Goal: Information Seeking & Learning: Check status

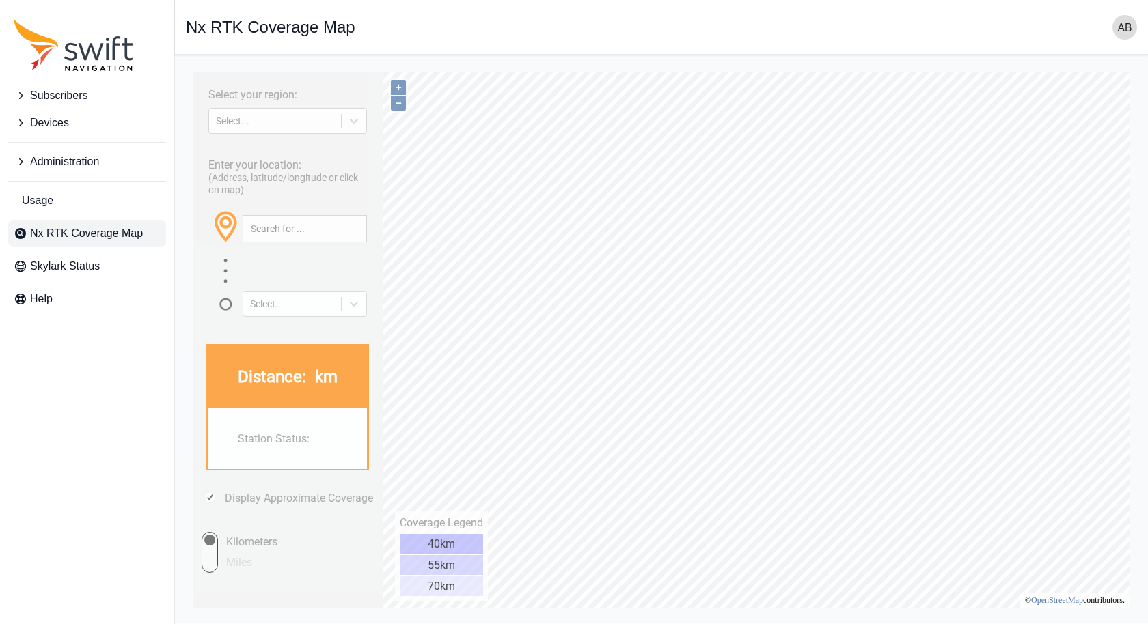
click at [68, 96] on span "Subscribers" at bounding box center [58, 95] width 57 height 16
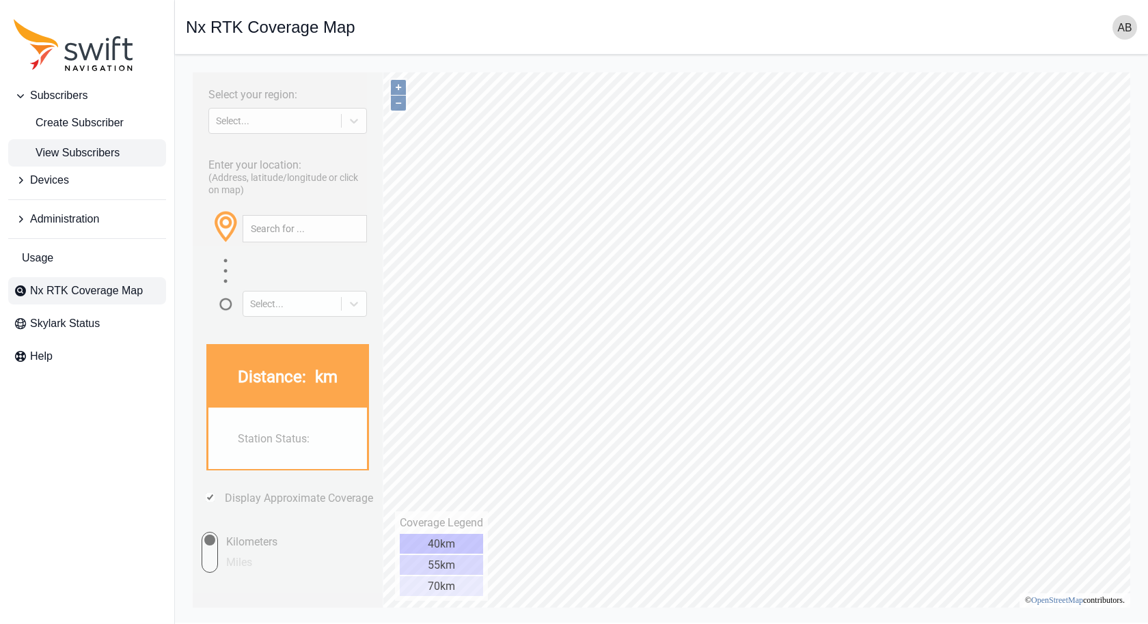
click at [81, 149] on span "View Subscribers" at bounding box center [67, 153] width 106 height 16
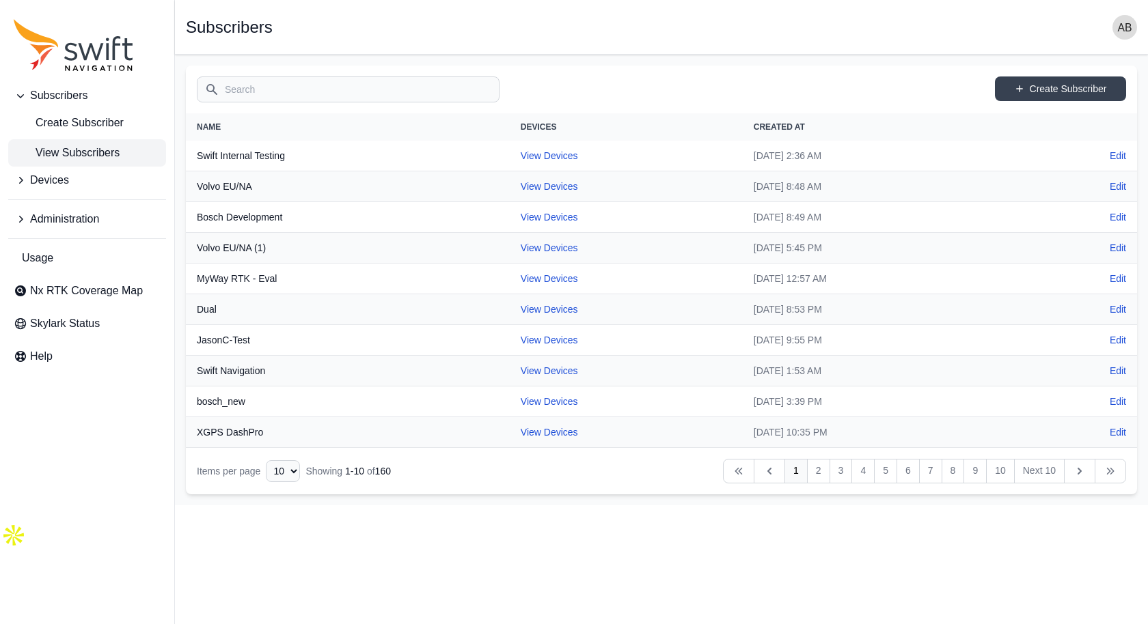
click at [387, 84] on input "Search" at bounding box center [348, 90] width 303 height 26
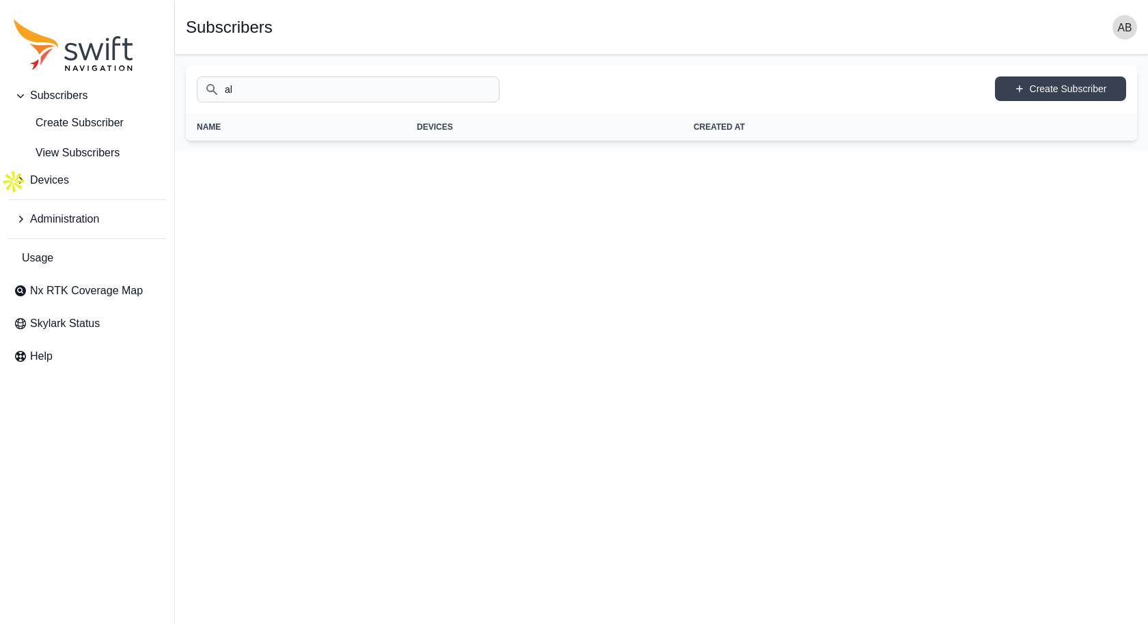
type input "a"
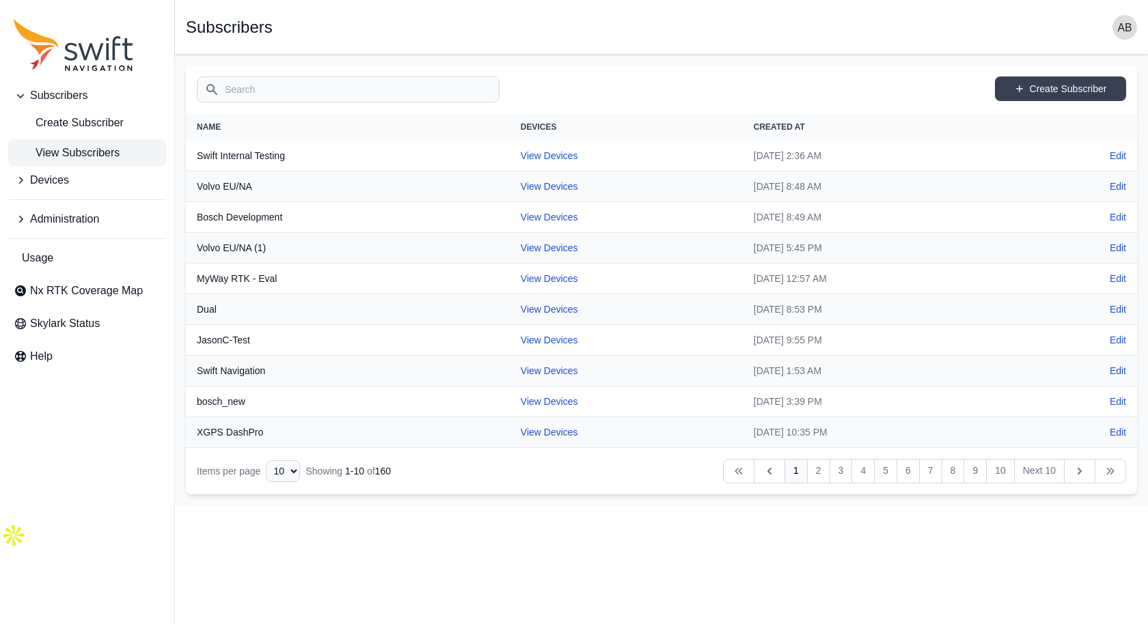
click at [20, 219] on icon "Sidenav" at bounding box center [21, 219] width 14 height 14
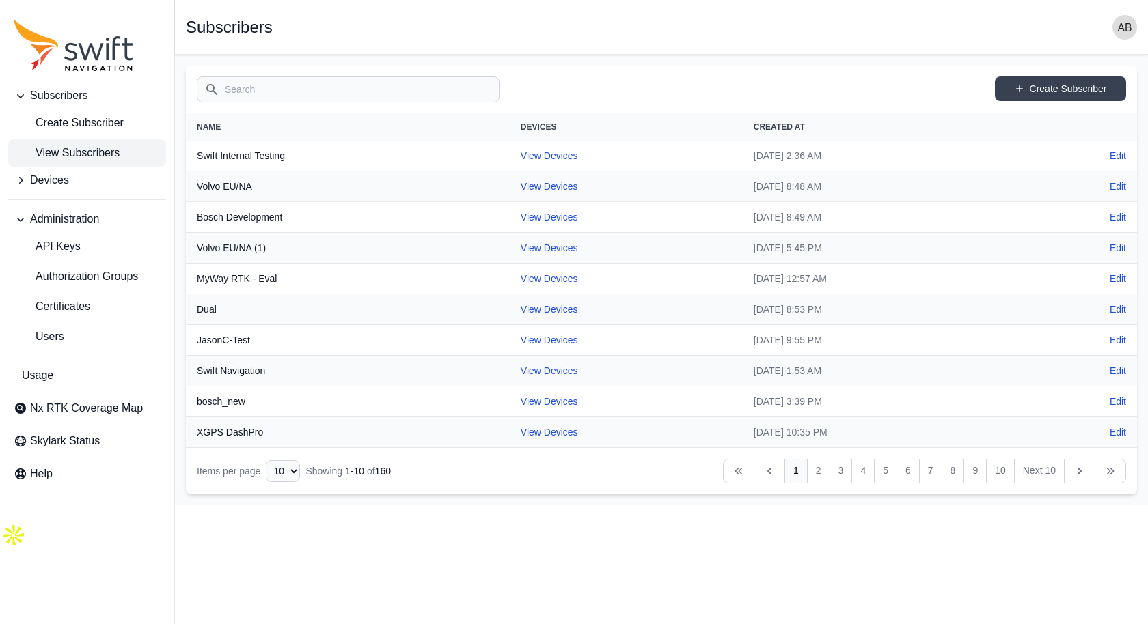
click at [232, 90] on input "Search" at bounding box center [348, 90] width 303 height 26
type input "[PERSON_NAME]"
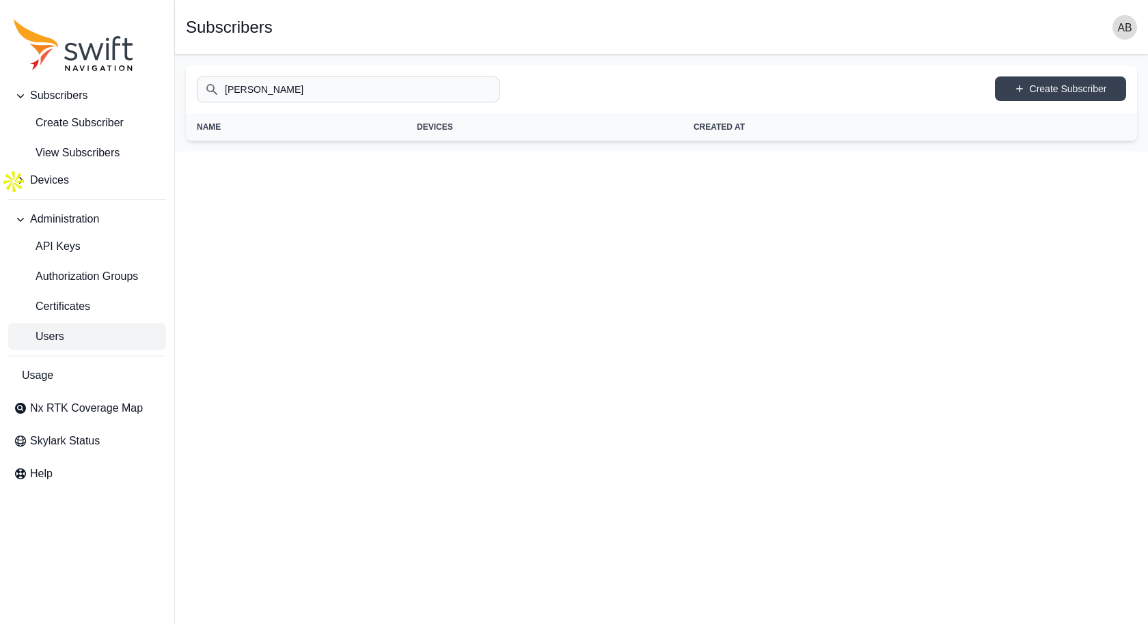
click at [85, 336] on link "Users" at bounding box center [87, 336] width 158 height 27
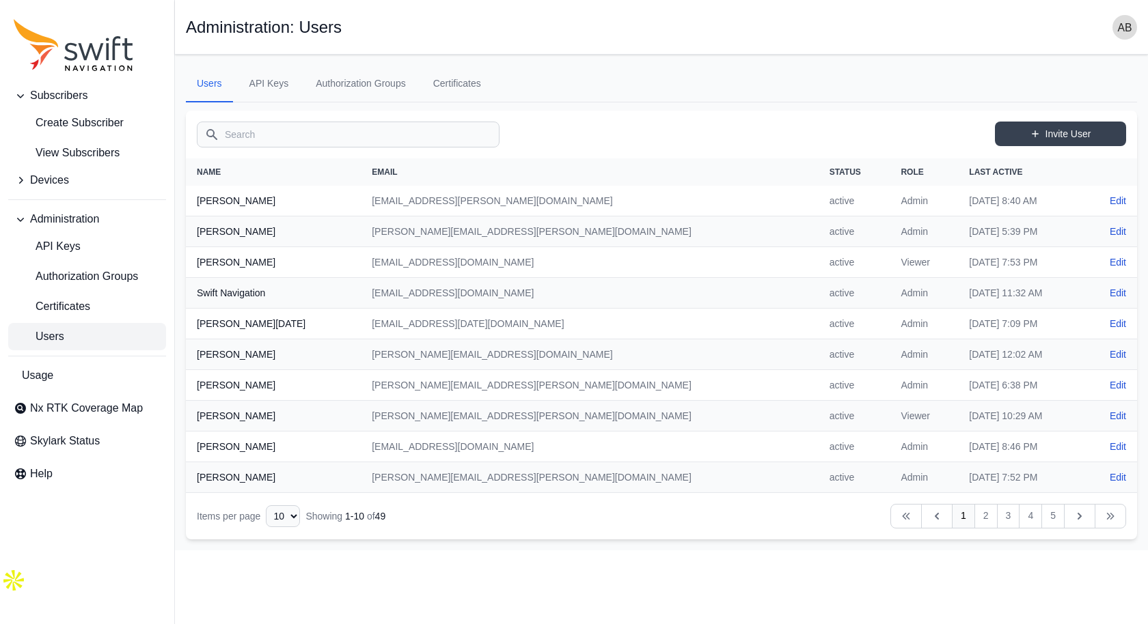
click at [297, 128] on input "Search" at bounding box center [348, 135] width 303 height 26
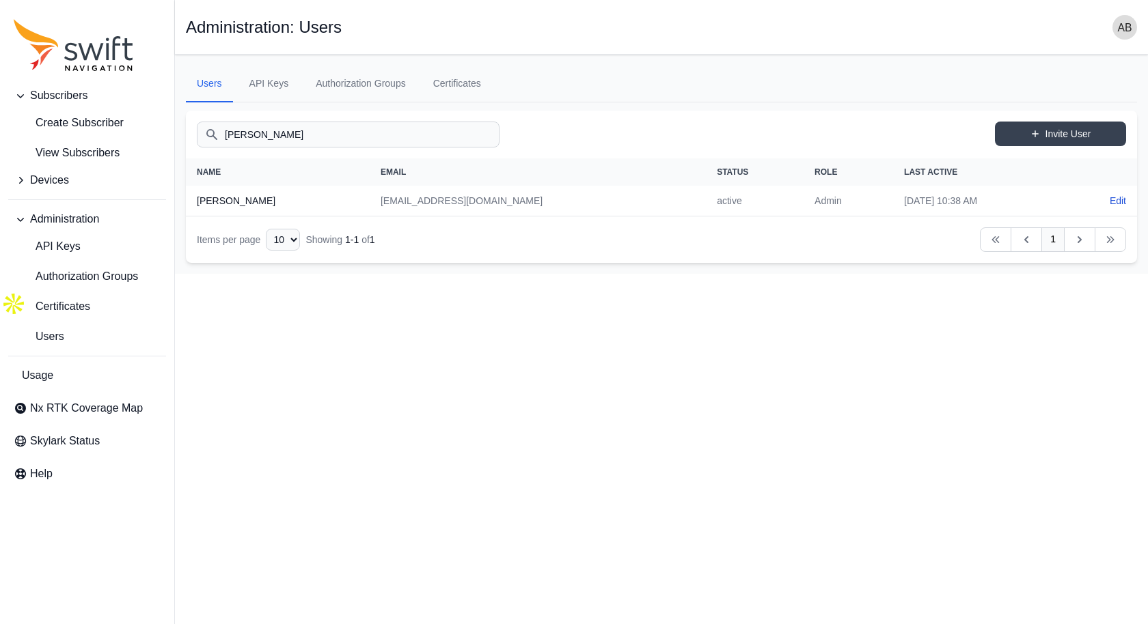
type input "[PERSON_NAME]"
click at [506, 199] on td "[EMAIL_ADDRESS][DOMAIN_NAME]" at bounding box center [538, 201] width 336 height 31
click at [1120, 199] on link "Edit" at bounding box center [1118, 201] width 16 height 14
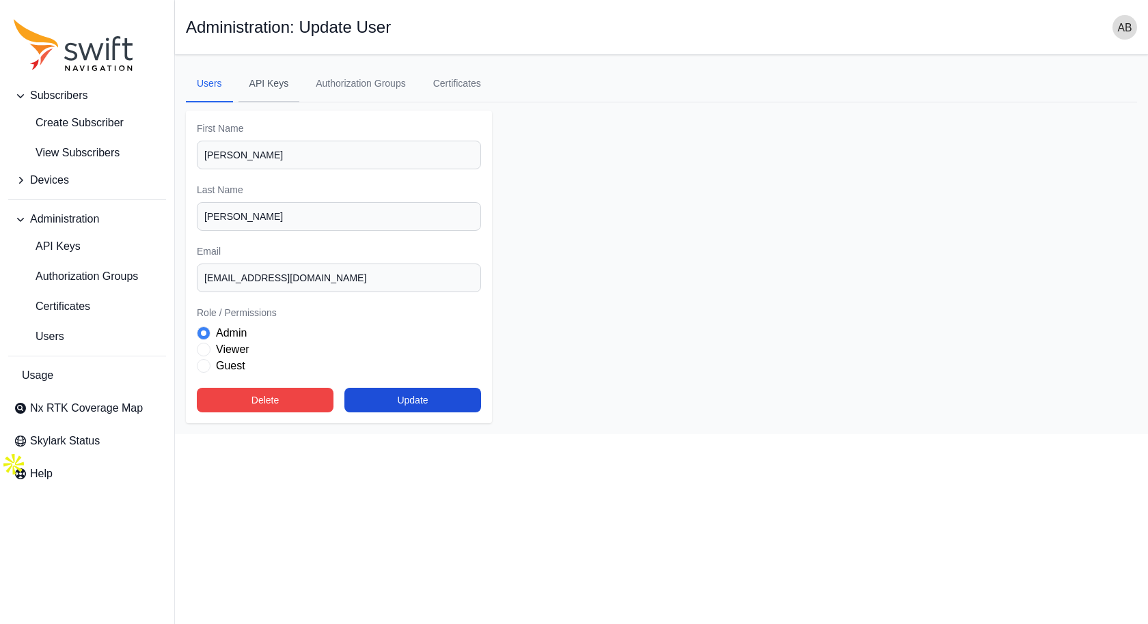
click at [272, 79] on link "API Keys" at bounding box center [268, 84] width 61 height 37
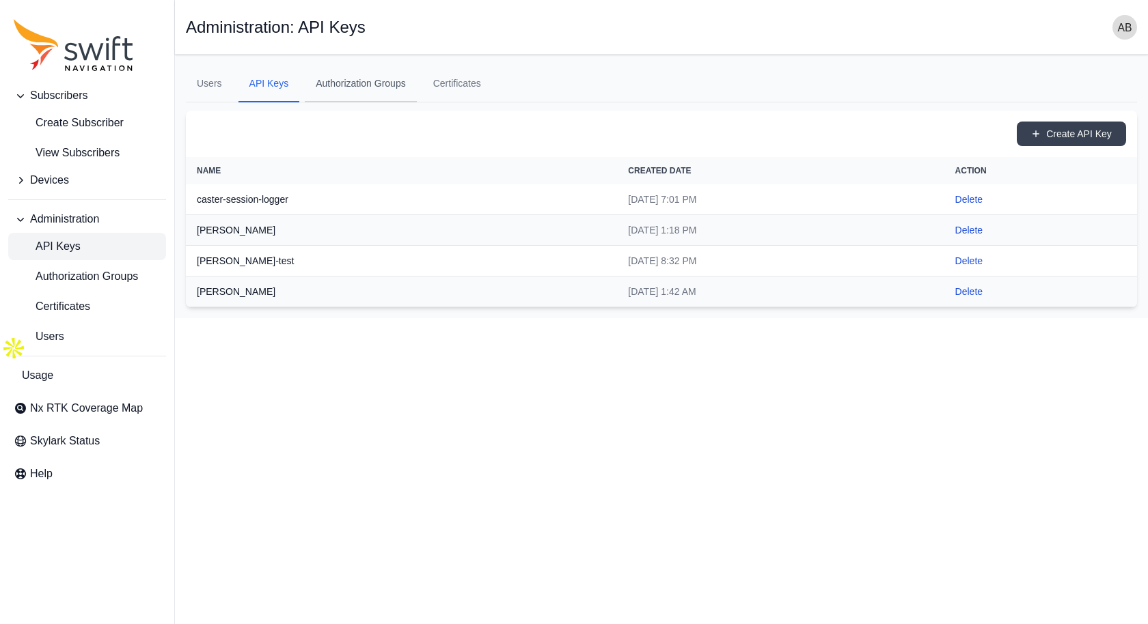
click at [387, 81] on link "Authorization Groups" at bounding box center [361, 84] width 112 height 37
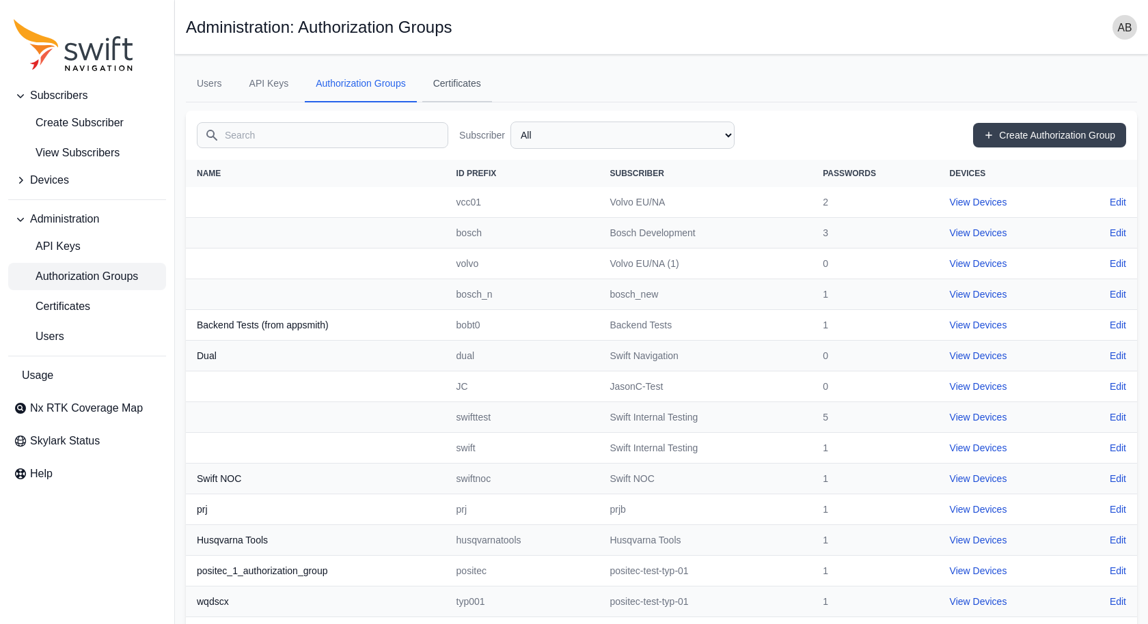
click at [449, 78] on link "Certificates" at bounding box center [457, 84] width 70 height 37
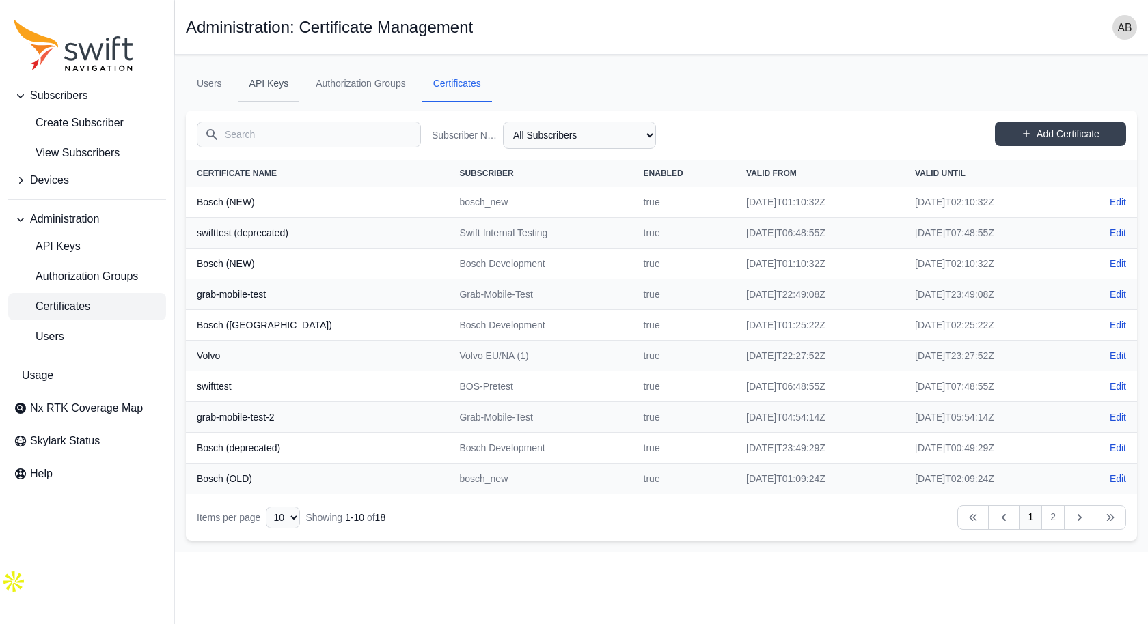
click at [278, 83] on link "API Keys" at bounding box center [268, 84] width 61 height 37
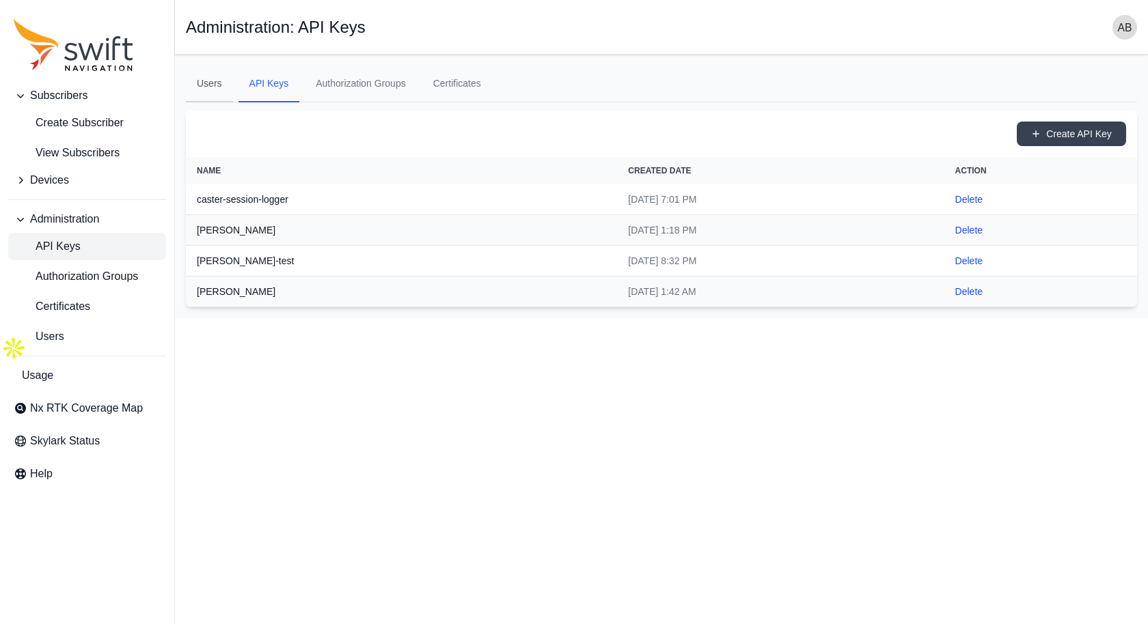
click at [202, 83] on link "Users" at bounding box center [209, 84] width 47 height 37
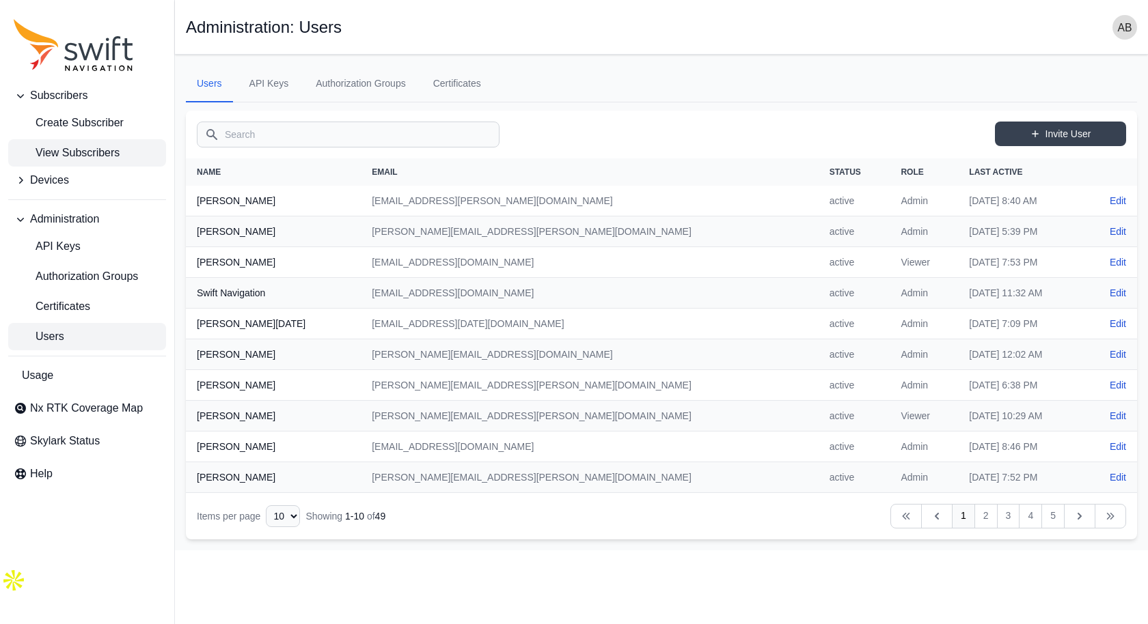
click at [87, 148] on span "View Subscribers" at bounding box center [67, 153] width 106 height 16
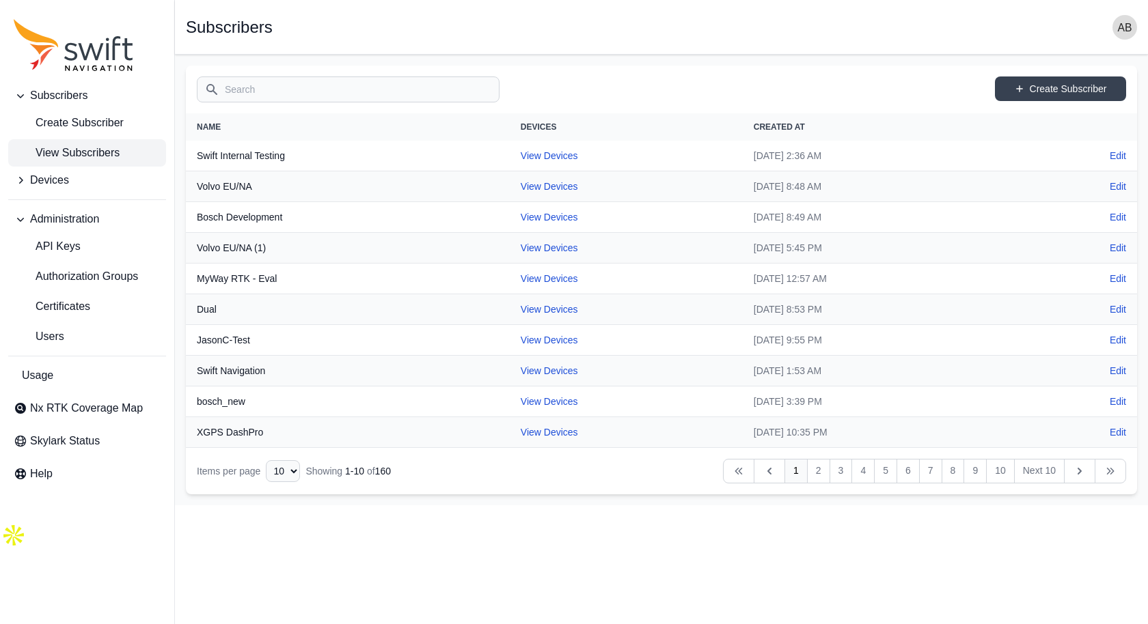
click at [288, 90] on input "Search" at bounding box center [348, 90] width 303 height 26
type input "[PERSON_NAME]"
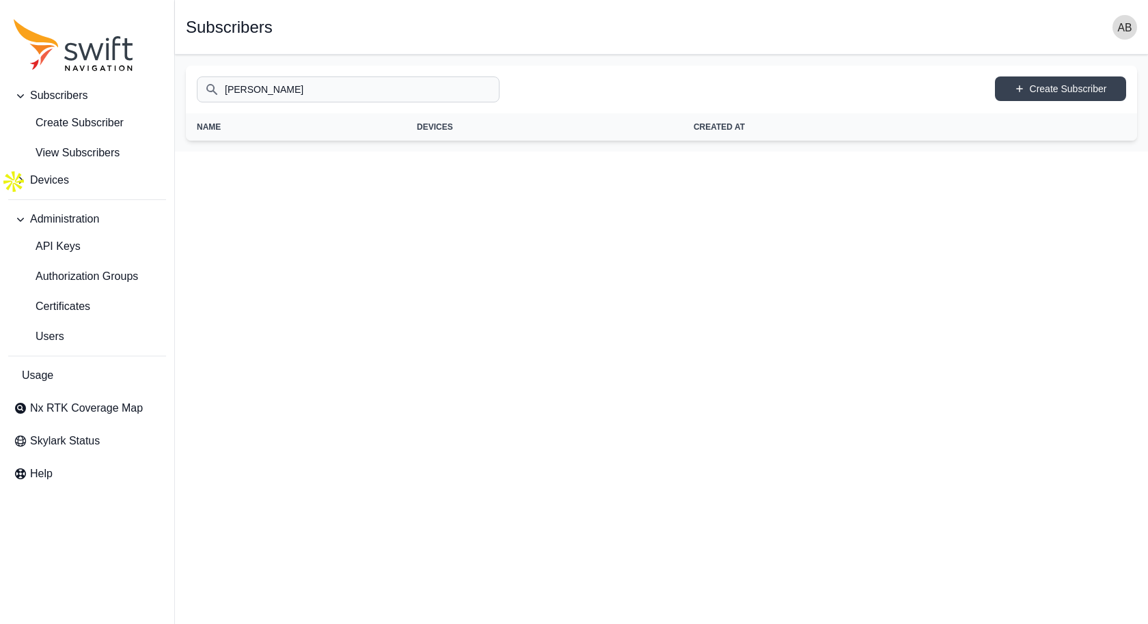
click at [181, 66] on main "Open sidebar Subscribers Search [PERSON_NAME] Subscriber Name Devices Created A…" at bounding box center [661, 103] width 973 height 97
click at [304, 90] on input "[PERSON_NAME]" at bounding box center [348, 90] width 303 height 26
drag, startPoint x: 304, startPoint y: 90, endPoint x: 197, endPoint y: 91, distance: 106.6
click at [197, 91] on input "[PERSON_NAME]" at bounding box center [348, 90] width 303 height 26
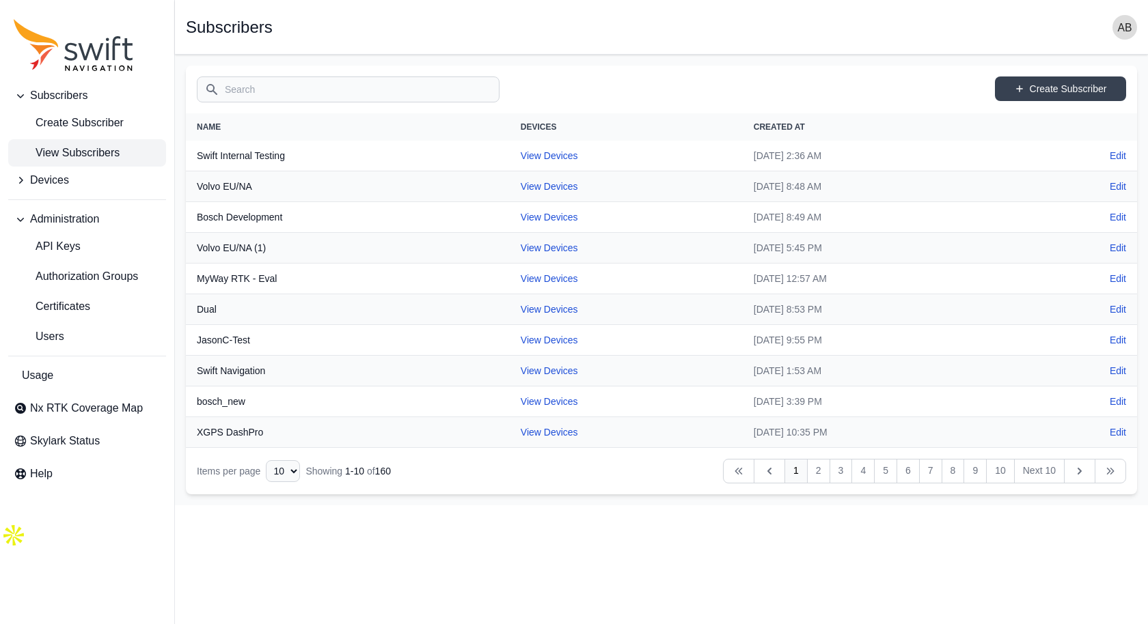
click at [79, 151] on span "View Subscribers" at bounding box center [67, 153] width 106 height 16
click at [380, 77] on input "Search" at bounding box center [348, 90] width 303 height 26
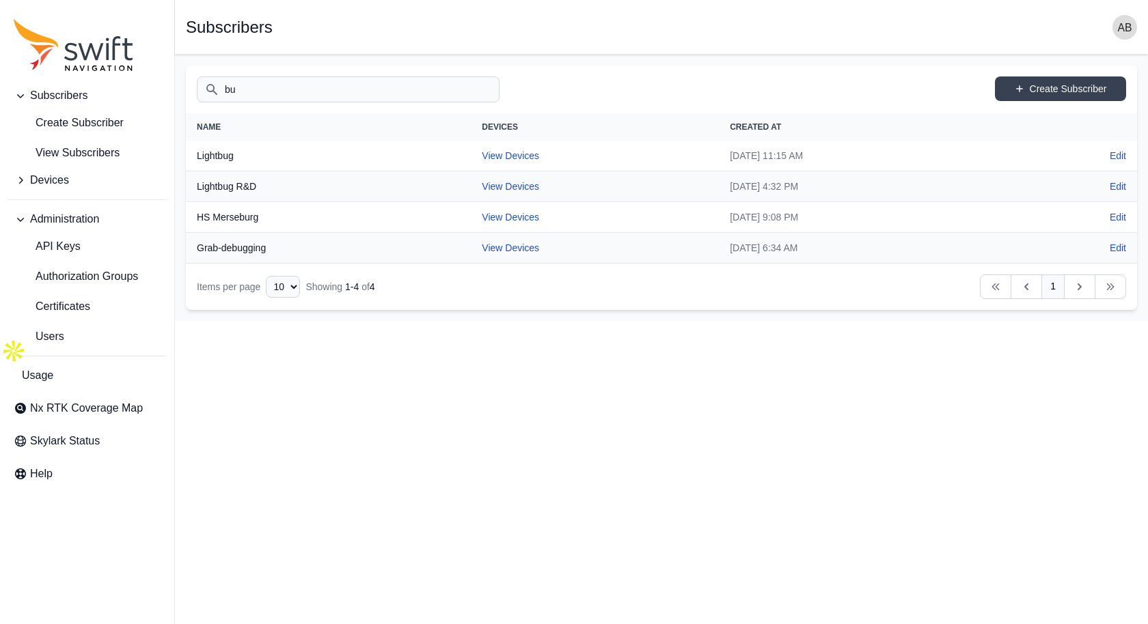
type input "b"
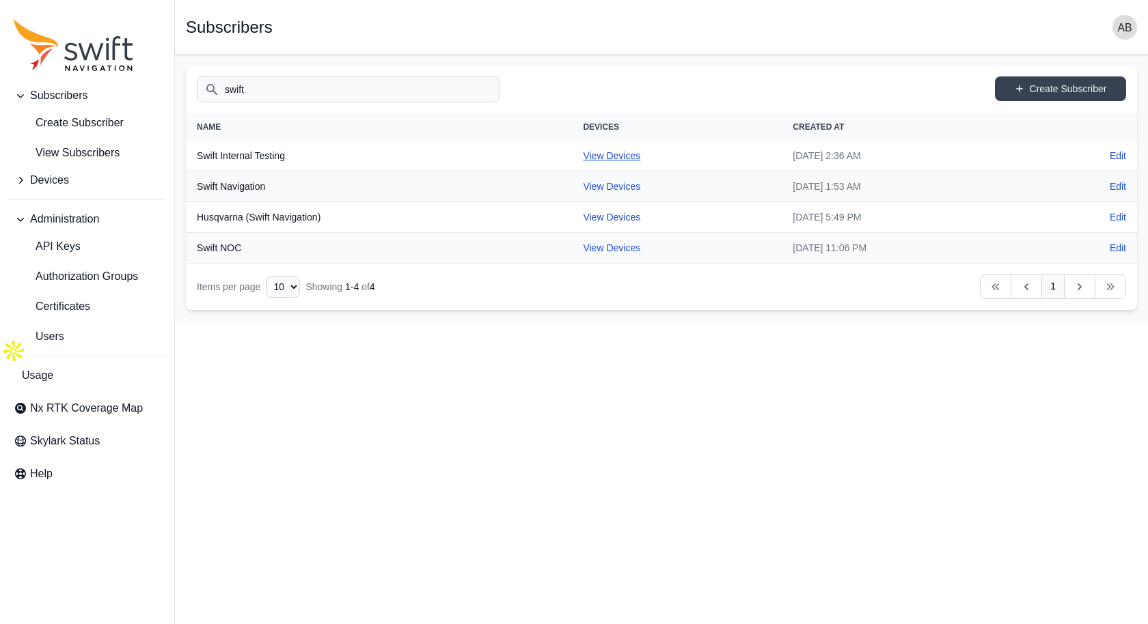
type input "swift"
click at [586, 151] on link "View Devices" at bounding box center [611, 155] width 57 height 11
select select "cff9f67e-510b-4c0e-aff8-939dc142d620"
click at [583, 185] on link "View Devices" at bounding box center [611, 186] width 57 height 11
select select "ab3272ce-40d0-4c94-a524-96a758ab755c"
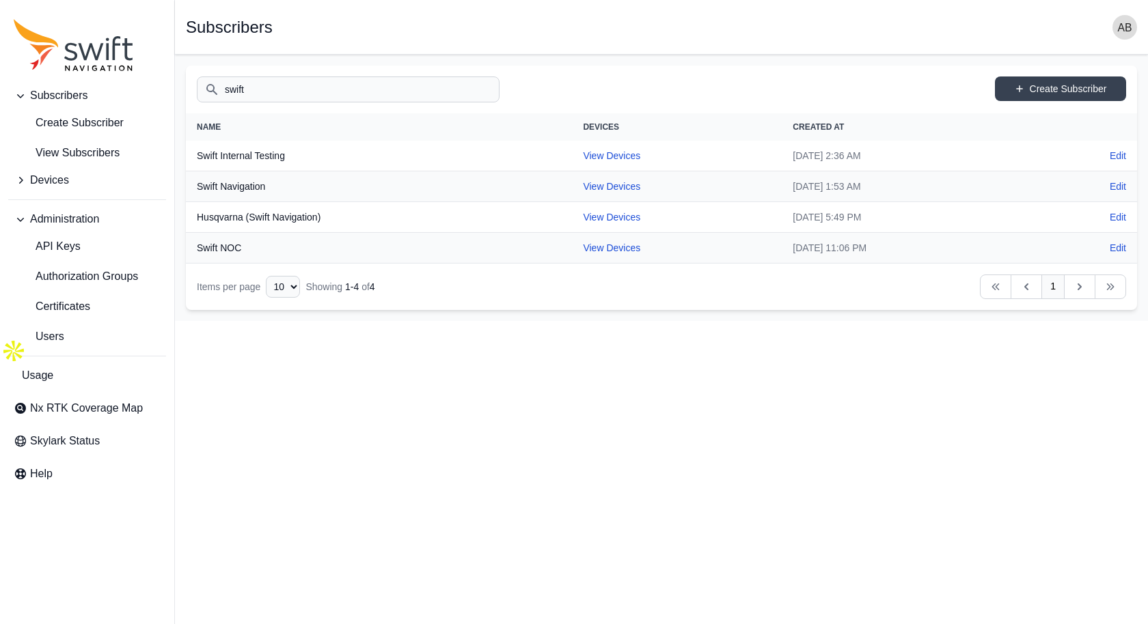
click at [267, 92] on input "swift" at bounding box center [348, 90] width 303 height 26
click at [583, 243] on link "View Devices" at bounding box center [611, 248] width 57 height 11
select select "ad57a14f-88f7-486c-8a7c-b533c1bf38ee"
click at [250, 153] on th "Swift Internal Testing" at bounding box center [379, 156] width 386 height 31
click at [583, 153] on link "View Devices" at bounding box center [611, 155] width 57 height 11
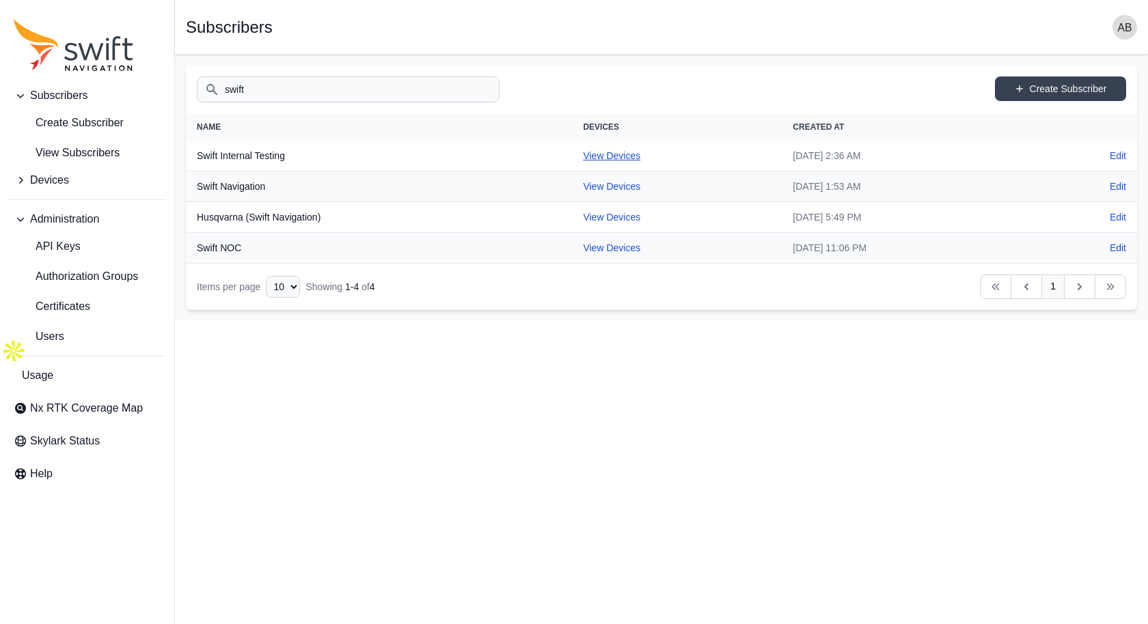
select select "cff9f67e-510b-4c0e-aff8-939dc142d620"
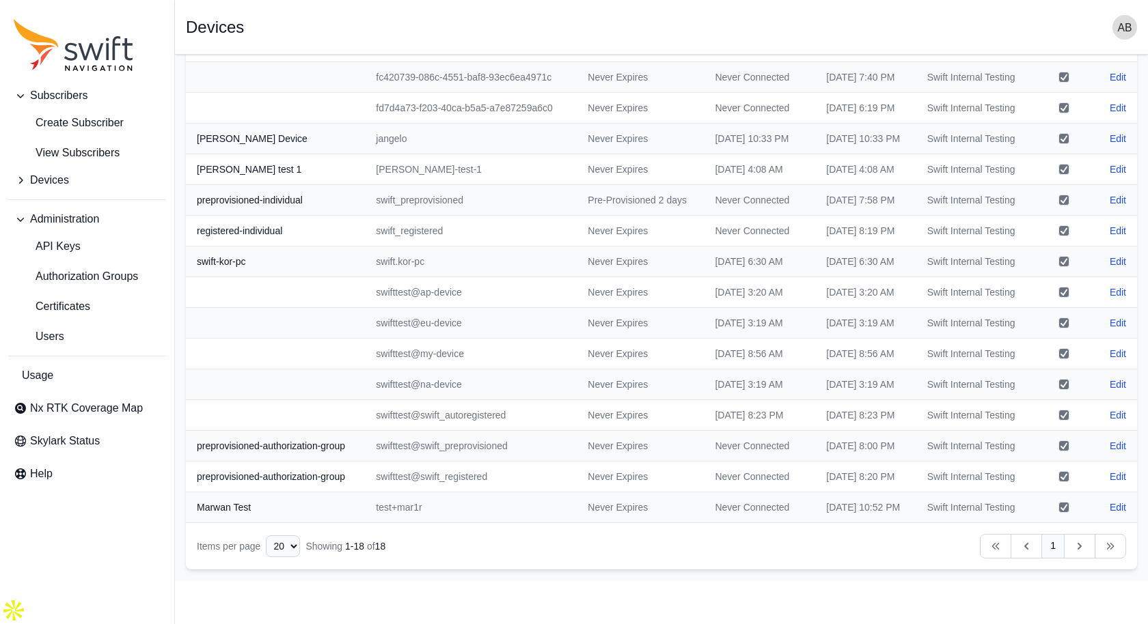
scroll to position [366, 0]
click at [1080, 553] on icon "Table navigation" at bounding box center [1080, 547] width 14 height 14
